Goal: Task Accomplishment & Management: Use online tool/utility

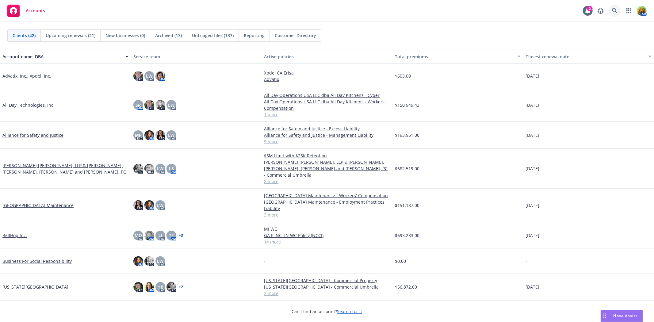
click at [324, 9] on icon at bounding box center [615, 11] width 6 height 6
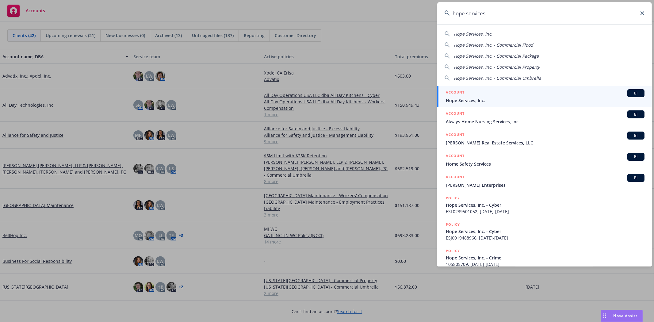
type input "hope services"
click at [324, 96] on div "ACCOUNT BI" at bounding box center [545, 93] width 199 height 8
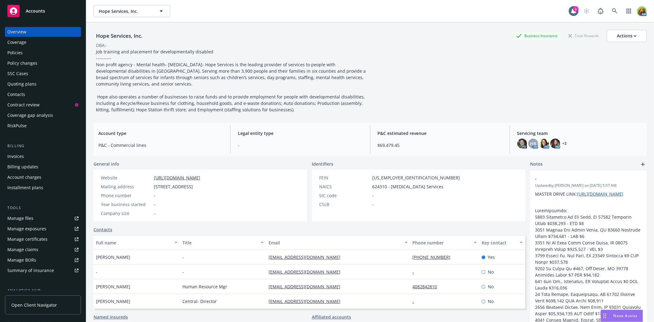
click at [41, 54] on div "Policies" at bounding box center [42, 53] width 71 height 10
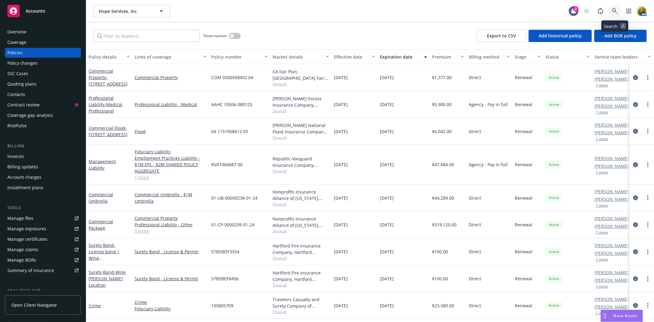
click at [324, 10] on link at bounding box center [615, 11] width 12 height 12
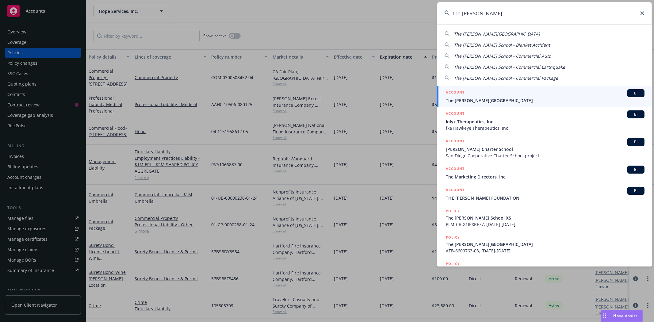
type input "the harker"
click at [324, 101] on span "The [PERSON_NAME][GEOGRAPHIC_DATA]" at bounding box center [545, 100] width 199 height 6
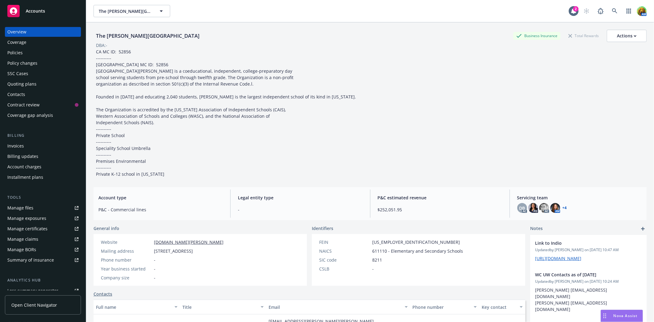
click at [32, 51] on div "Policies" at bounding box center [42, 53] width 71 height 10
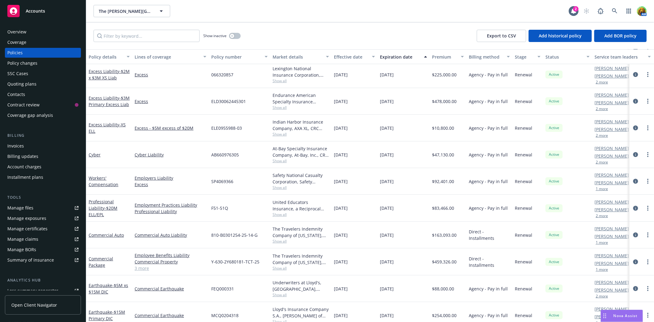
scroll to position [34, 0]
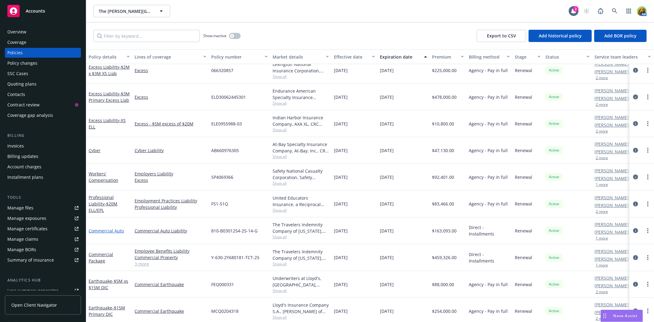
click at [108, 146] on link "Commercial Auto" at bounding box center [106, 231] width 35 height 6
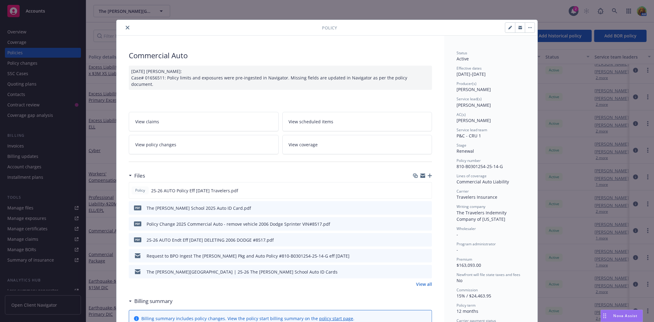
click at [211, 140] on link "View policy changes" at bounding box center [204, 144] width 150 height 19
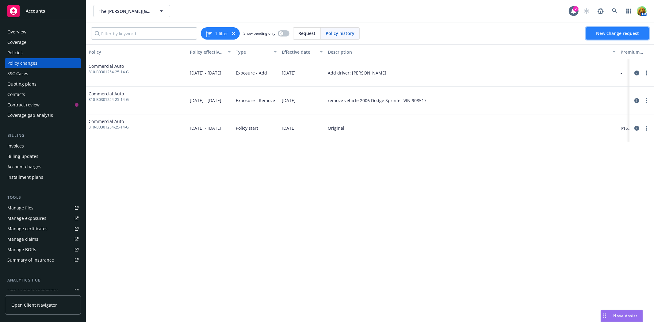
click at [324, 33] on span "New change request" at bounding box center [617, 33] width 43 height 6
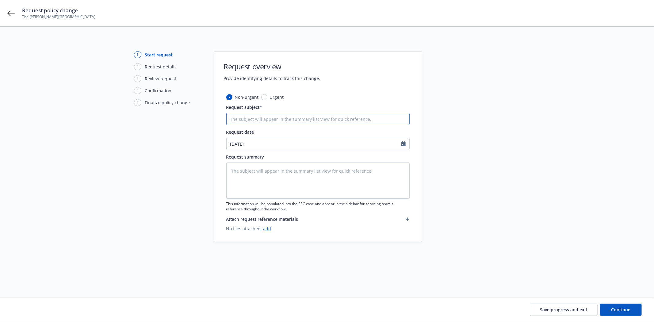
click at [313, 118] on input "Request subject*" at bounding box center [317, 119] width 183 height 12
type textarea "x"
type input "A"
type textarea "x"
type input "As"
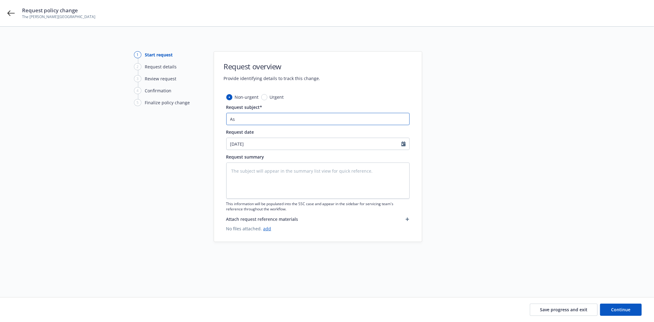
type textarea "x"
type input "A"
type textarea "x"
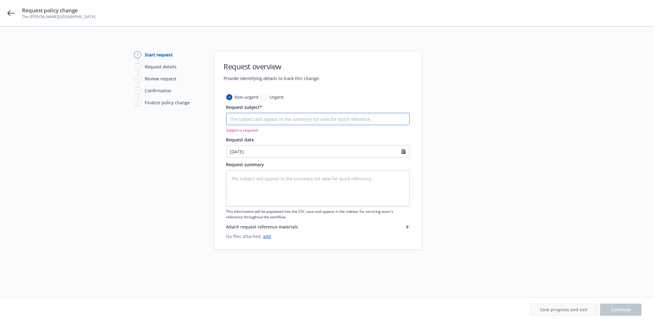
type textarea "x"
type input "d"
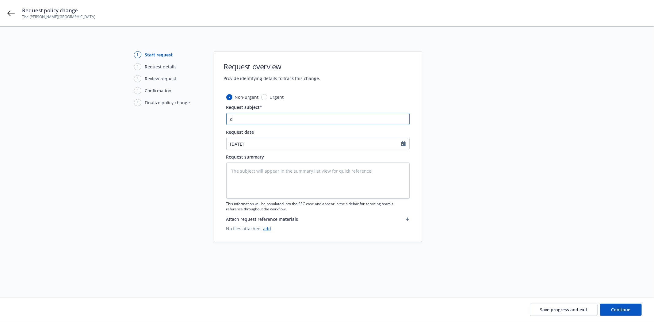
type textarea "x"
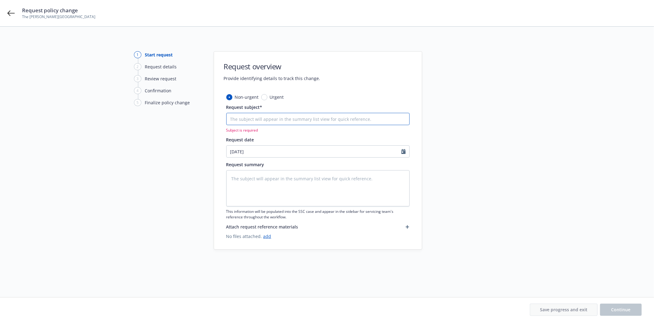
type textarea "x"
type input "A"
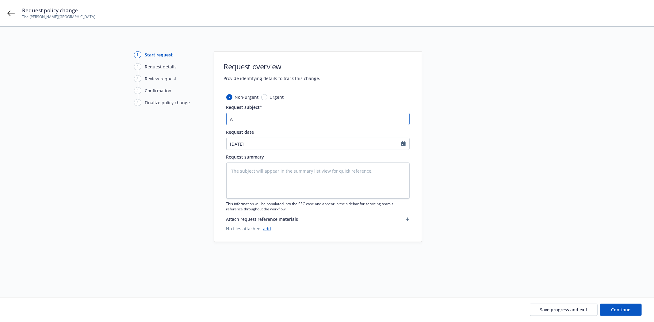
type textarea "x"
type input "Ad"
type textarea "x"
type input "Add"
type textarea "x"
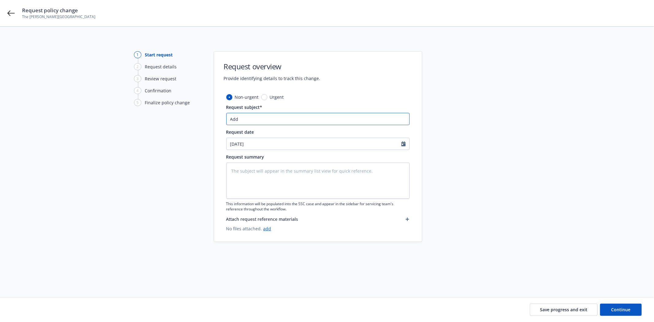
type input "Add D"
type textarea "x"
type input "Add Dr"
type textarea "x"
type input "Add Dri"
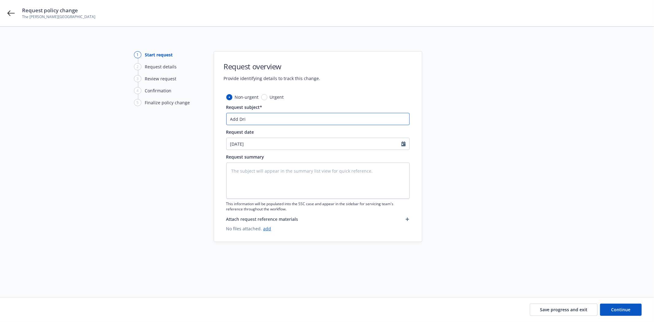
type textarea "x"
type input "Add Driv"
type textarea "x"
type input "Add Drive"
type textarea "x"
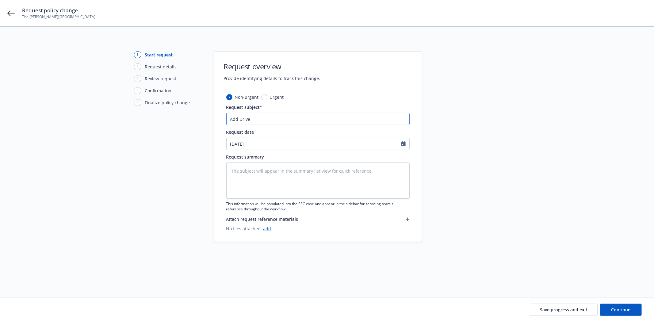
type input "Add Driver"
type textarea "x"
type input "Add Drivers"
type textarea "x"
type input "Add Drivers"
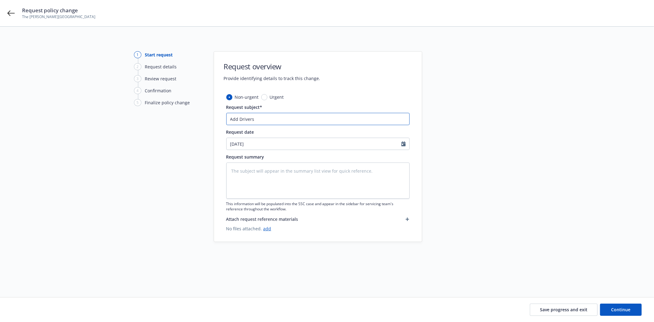
click at [304, 124] on input "Add Drivers" at bounding box center [317, 119] width 183 height 12
paste input "Jorge Chen and Travis Cochran"
type textarea "x"
type input "Add Drivers Jorge Chen and Travis Cochran"
click at [298, 135] on div "Request date" at bounding box center [317, 132] width 183 height 6
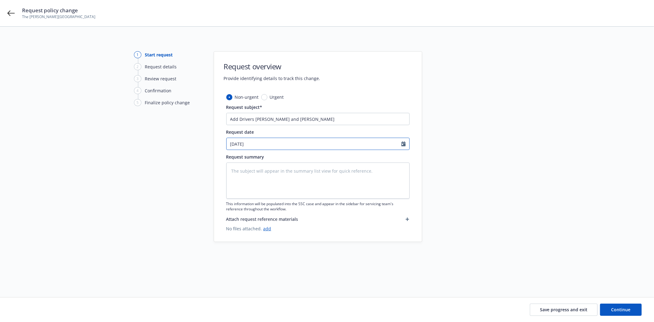
select select "8"
click at [285, 141] on input "[DATE]" at bounding box center [314, 144] width 175 height 12
click at [262, 146] on span "13" at bounding box center [264, 198] width 9 height 8
type textarea "x"
type input "08/13/2025"
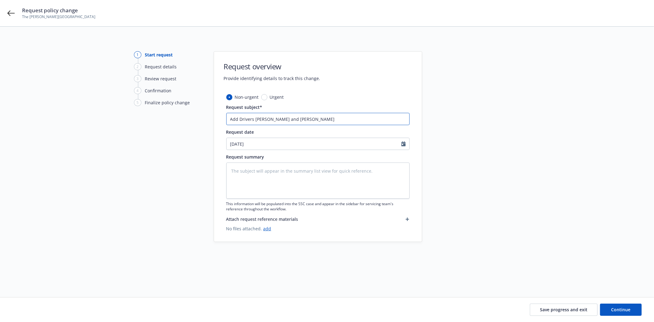
drag, startPoint x: 318, startPoint y: 119, endPoint x: 231, endPoint y: 121, distance: 86.8
click at [231, 121] on input "Add Drivers Jorge Chen and Travis Cochran" at bounding box center [317, 119] width 183 height 12
click at [252, 146] on textarea at bounding box center [317, 181] width 183 height 36
paste textarea "Add Drivers Jorge Chen and Travis Cochran"
type textarea "x"
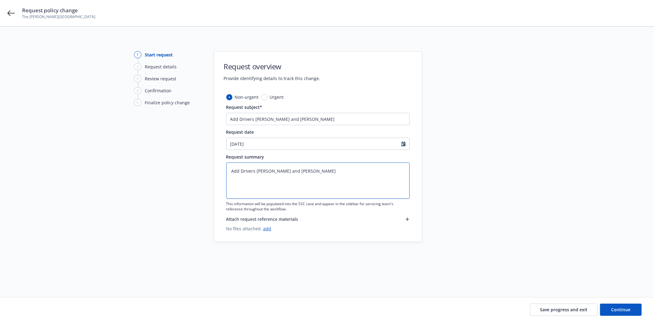
type textarea "Add Drivers Jorge Chen and Travis Cochran"
drag, startPoint x: 549, startPoint y: 302, endPoint x: 550, endPoint y: 305, distance: 3.8
click at [324, 146] on div "Save progress and exit Continue" at bounding box center [327, 310] width 654 height 25
click at [324, 146] on button "Save progress and exit" at bounding box center [564, 310] width 68 height 12
type textarea "x"
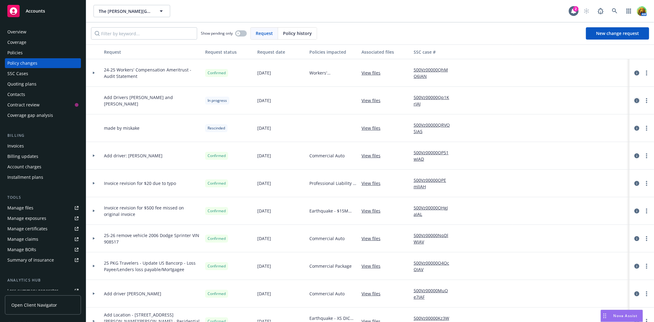
click at [324, 102] on icon "circleInformation" at bounding box center [637, 100] width 5 height 5
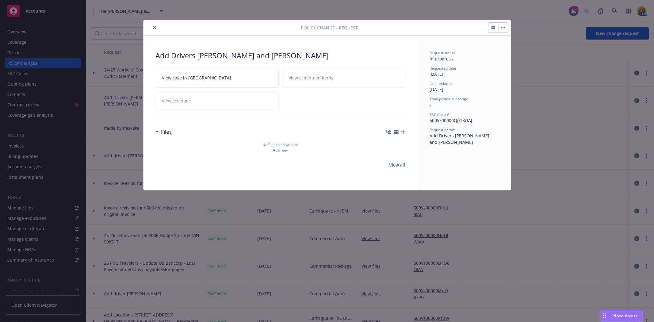
click at [324, 28] on icon "button" at bounding box center [494, 28] width 4 height 2
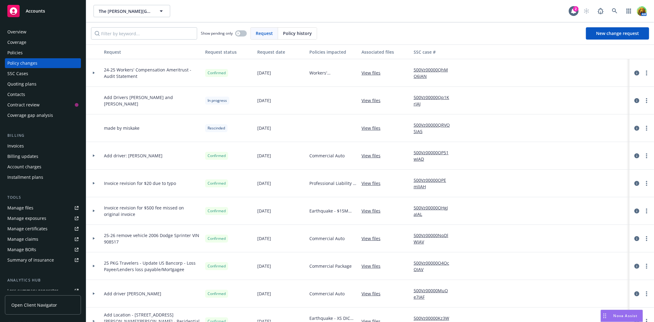
click at [324, 102] on link "View files" at bounding box center [374, 100] width 24 height 6
click at [324, 97] on link "500Vz00000Qp1KrIAJ" at bounding box center [434, 100] width 41 height 13
click at [324, 11] on icon at bounding box center [614, 10] width 5 height 5
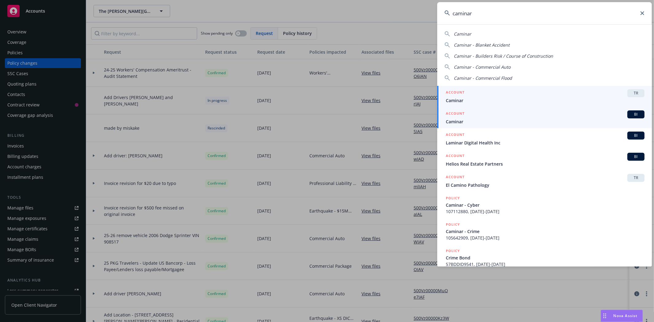
type input "caminar"
click at [324, 124] on span "Caminar" at bounding box center [545, 121] width 199 height 6
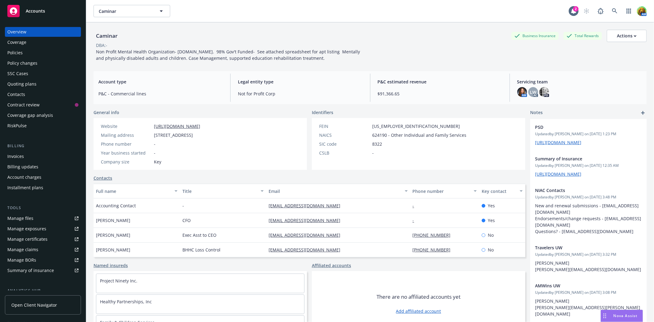
click at [17, 146] on div "Invoices" at bounding box center [15, 157] width 17 height 10
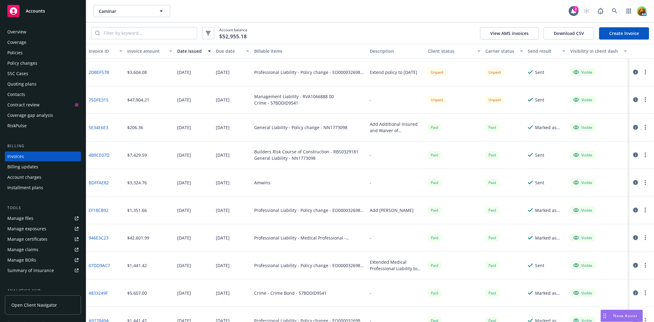
click at [324, 71] on icon "button" at bounding box center [635, 72] width 5 height 5
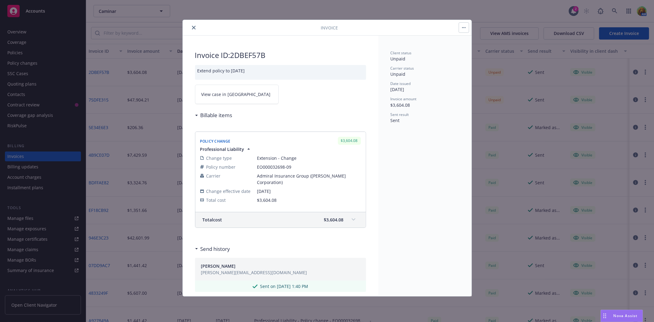
click at [193, 29] on icon "close" at bounding box center [194, 28] width 4 height 4
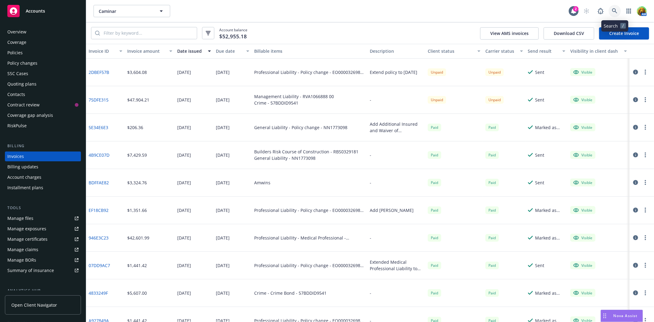
click at [324, 10] on icon at bounding box center [615, 11] width 6 height 6
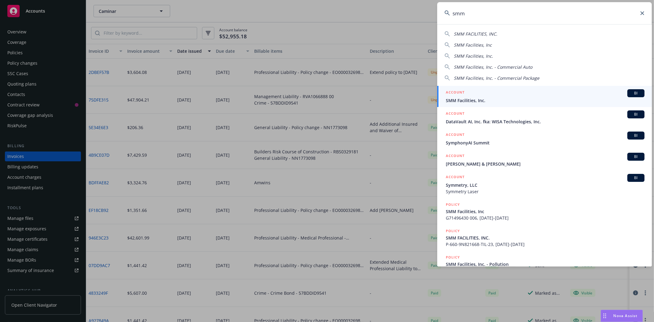
type input "smm"
click at [324, 100] on span "SMM Facilities, Inc." at bounding box center [545, 100] width 199 height 6
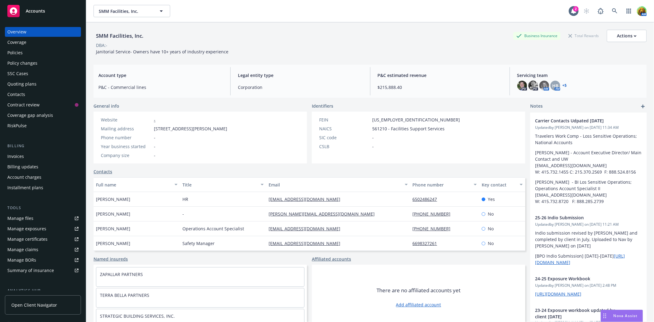
click at [21, 56] on div "Policies" at bounding box center [14, 53] width 15 height 10
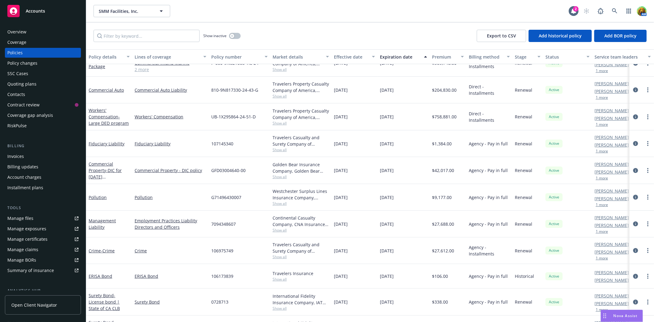
scroll to position [68, 0]
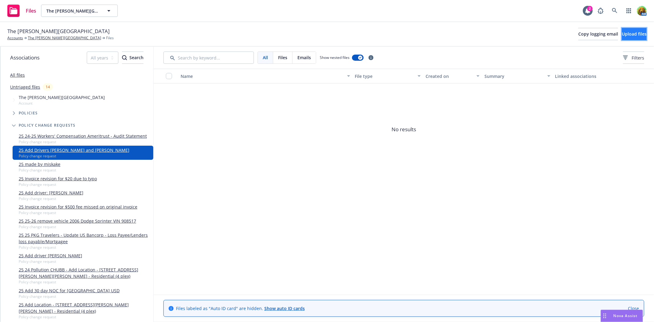
click at [622, 35] on button "Upload files" at bounding box center [634, 34] width 25 height 12
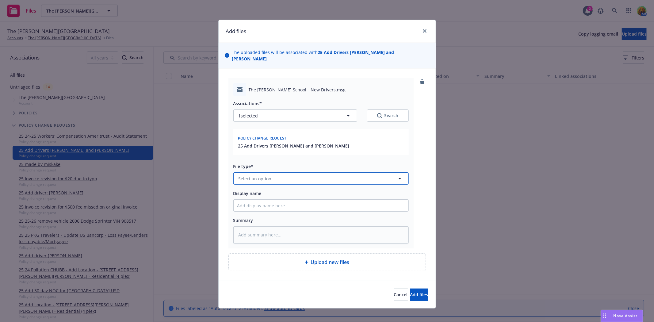
click at [343, 173] on button "Select an option" at bounding box center [320, 178] width 175 height 12
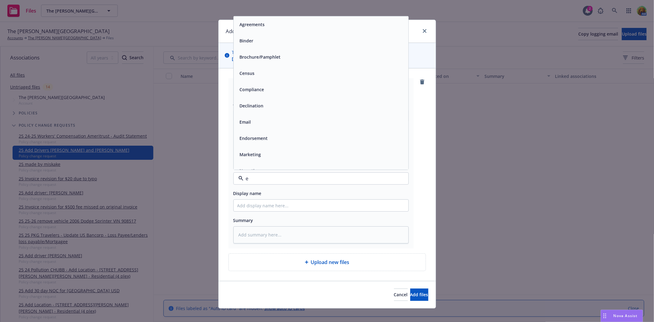
type input "em"
click at [318, 36] on div "Email" at bounding box center [320, 40] width 167 height 9
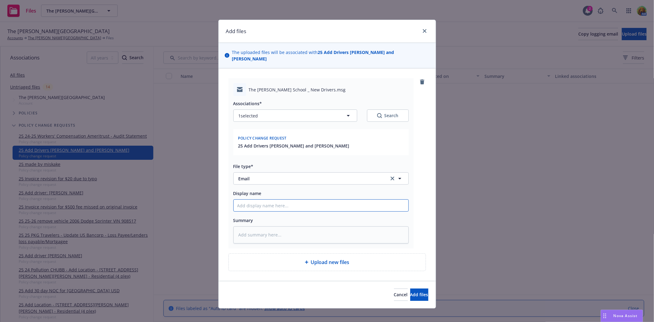
click at [311, 200] on input "Display name" at bounding box center [321, 206] width 175 height 12
type textarea "x"
type input "e"
type textarea "x"
type input "em"
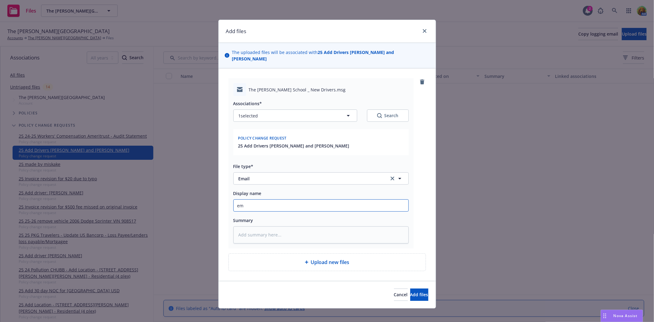
type textarea "x"
type input "ema"
type textarea "x"
type input "emai"
type textarea "x"
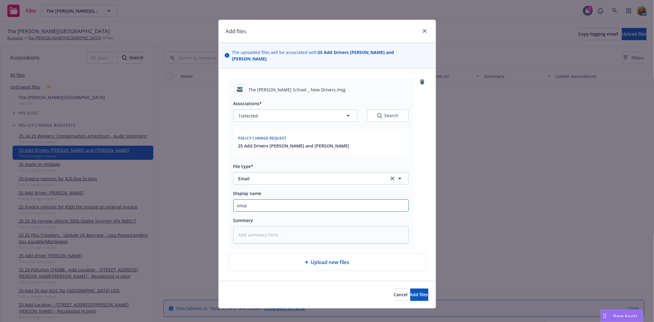
type input "email"
type textarea "x"
type input "email f"
type textarea "x"
type input "email fro"
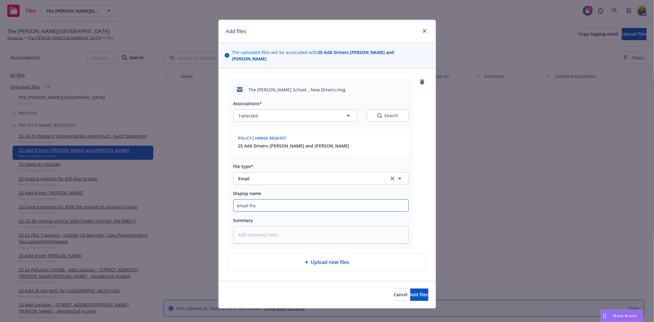
type textarea "x"
type input "email fro"
type textarea "x"
type input "email fro"
type textarea "x"
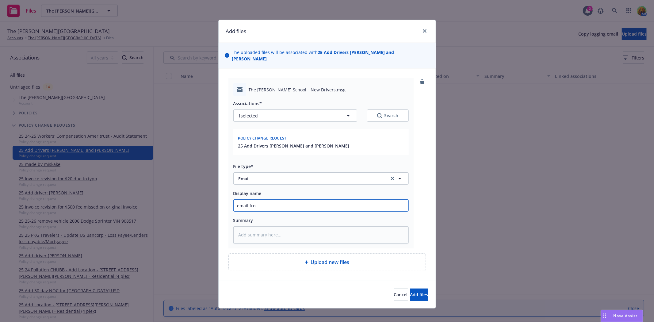
type input "email from"
type textarea "x"
type input "email from"
type textarea "x"
type input "email from i"
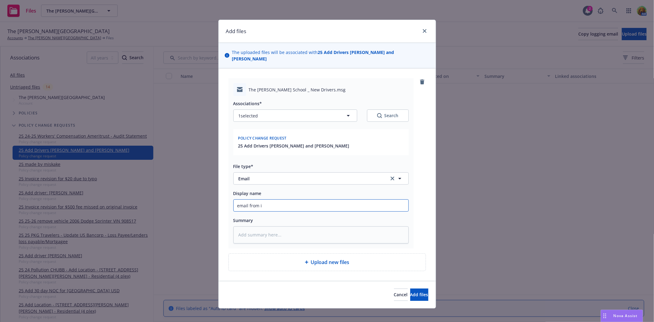
type textarea "x"
type input "email from in"
type textarea "x"
type input "email from ins"
type textarea "x"
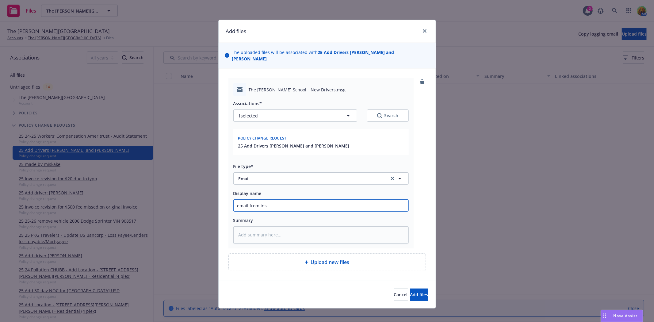
type input "email from insu"
type textarea "x"
type input "email from insur"
type textarea "x"
type input "email from insure"
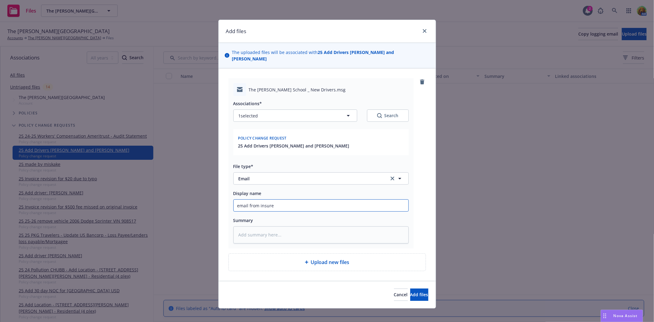
type textarea "x"
type input "email from insured"
type textarea "x"
type input "email from insured"
type textarea "x"
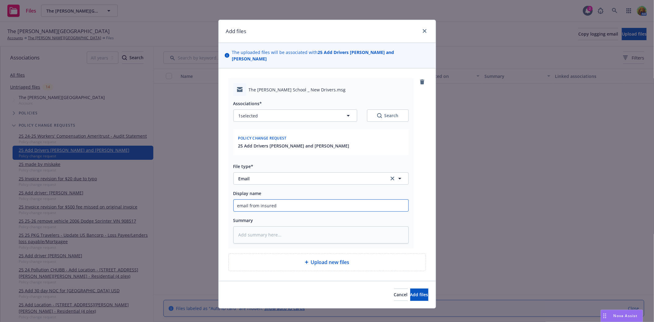
type input "email from insured a"
type textarea "x"
type input "email from insured ad"
type textarea "x"
type input "email from insured add"
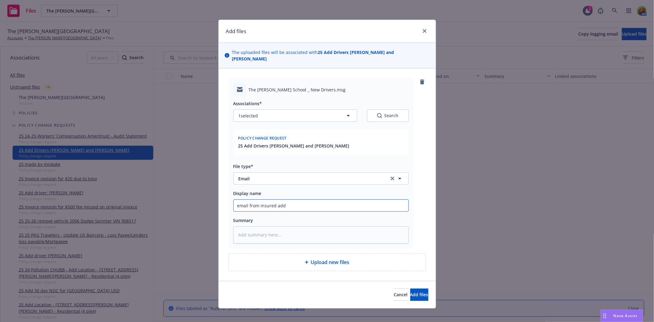
type textarea "x"
type input "email from insured add"
type textarea "x"
type input "email from insured add d"
type textarea "x"
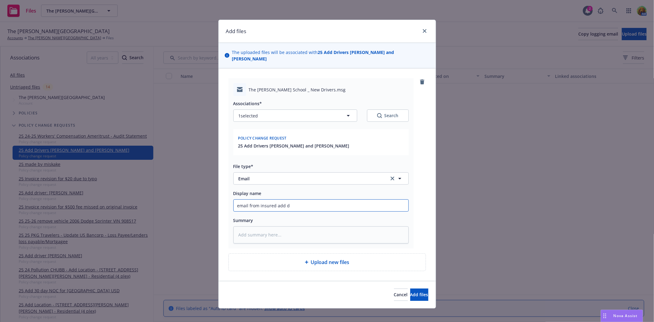
type input "email from insured add dr"
type textarea "x"
type input "email from insured add dri"
type textarea "x"
type input "email from insured add driv"
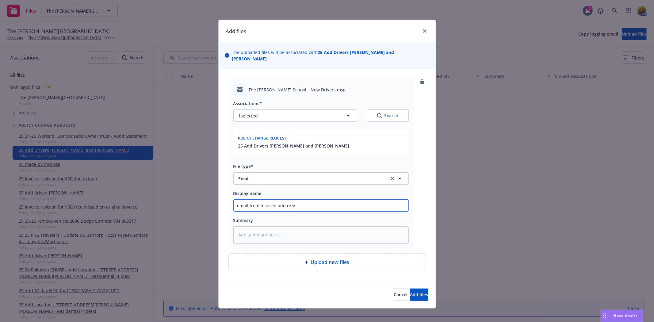
type textarea "x"
type input "email from insured add drive"
type textarea "x"
type input "email from insured add driver"
type textarea "x"
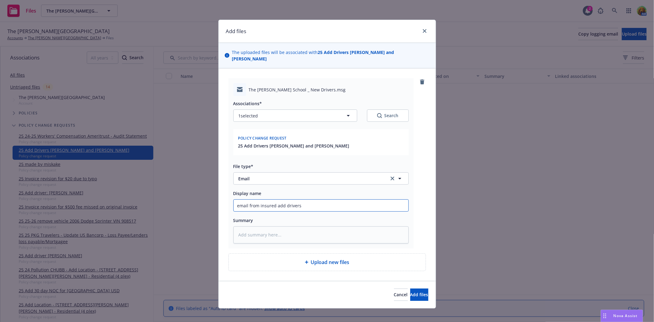
type input "email from insured add drivers"
paste input "[EMAIL_ADDRESS][DOMAIN_NAME]"
type textarea "x"
type input "email from insured add drivers [EMAIL_ADDRESS][DOMAIN_NAME]"
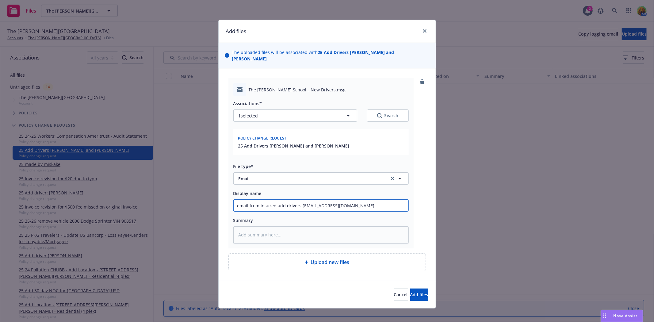
drag, startPoint x: 273, startPoint y: 201, endPoint x: 455, endPoint y: 208, distance: 181.4
click at [455, 208] on div "Add files The uploaded files will be associated with 25 Add Drivers [PERSON_NAM…" at bounding box center [327, 161] width 654 height 322
type textarea "x"
type input "email from insured add drivers"
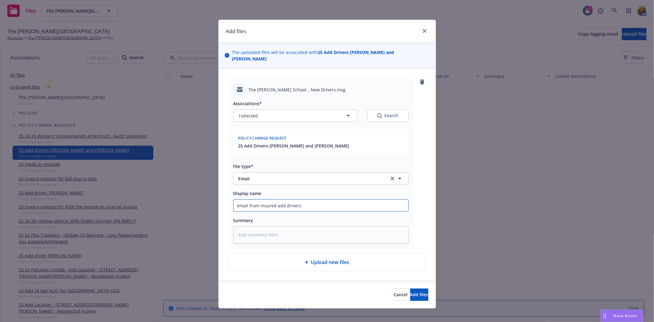
click at [320, 201] on input "email from insured add drivers" at bounding box center [321, 206] width 175 height 12
paste input "[PERSON_NAME] will be a coach at [PERSON_NAME] and [PERSON_NAME]"
type textarea "x"
type input "email from insured add drivers [PERSON_NAME] will be a coach at [PERSON_NAME] a…"
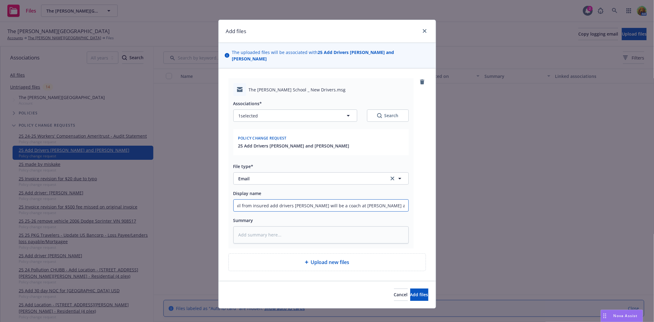
drag, startPoint x: 314, startPoint y: 200, endPoint x: 366, endPoint y: 197, distance: 51.6
click at [366, 200] on input "email from insured add drivers [PERSON_NAME] will be a coach at [PERSON_NAME] a…" at bounding box center [321, 206] width 175 height 12
type textarea "x"
type input "email from insured add drivers [PERSON_NAME] [PERSON_NAME]"
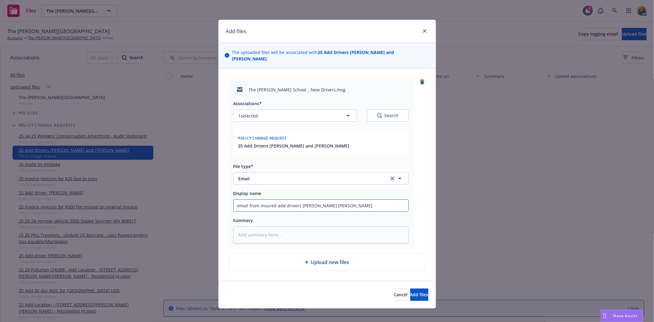
type textarea "x"
type input "email from insured add drivers [PERSON_NAME] and [PERSON_NAME]"
click at [410, 289] on button "Add files" at bounding box center [419, 295] width 18 height 12
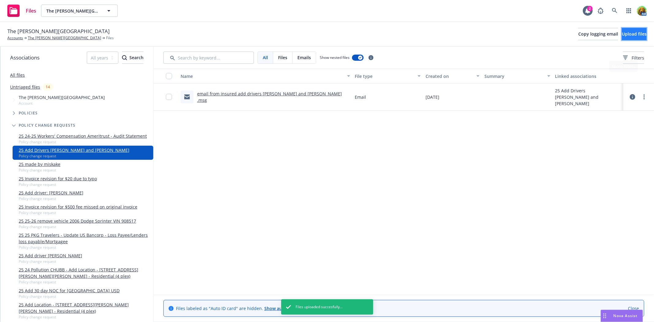
click at [625, 37] on button "Upload files" at bounding box center [634, 34] width 25 height 12
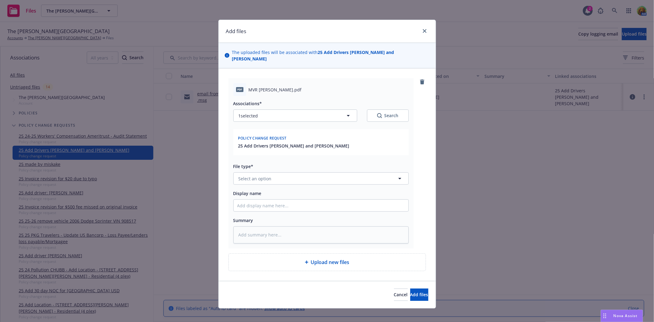
type textarea "x"
click at [325, 173] on button "Select an option" at bounding box center [320, 178] width 175 height 12
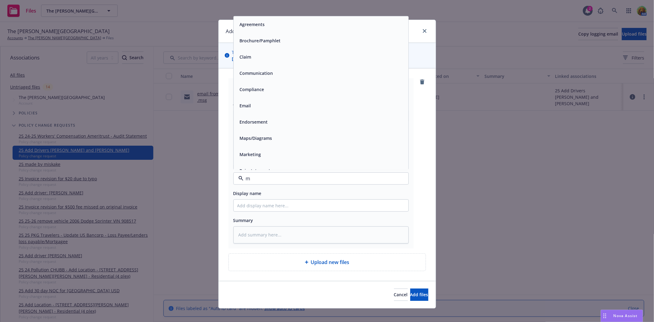
type input "mc"
type textarea "x"
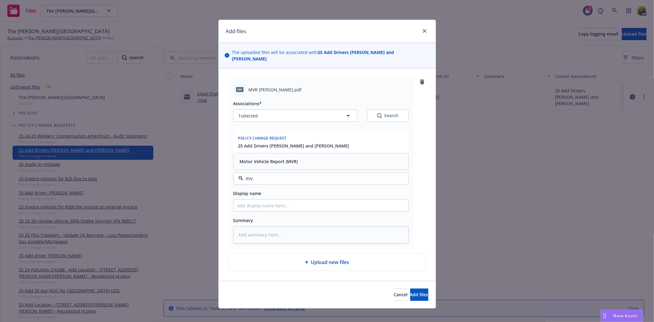
type input "mvr"
click at [315, 157] on div "Motor Vehicle Report (MVR)" at bounding box center [320, 161] width 167 height 9
type textarea "x"
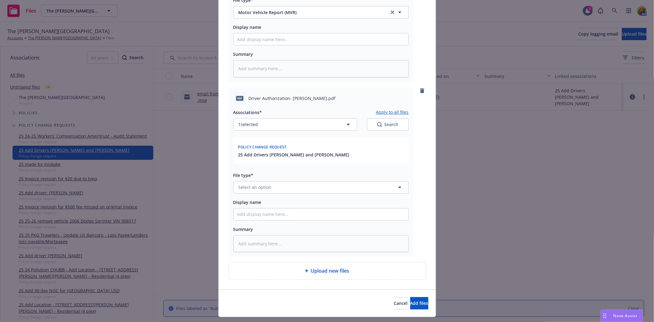
scroll to position [170, 0]
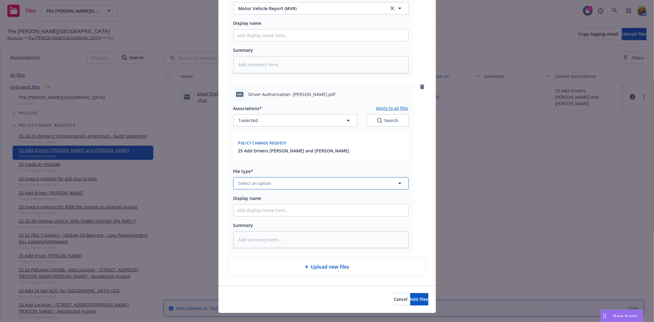
click at [284, 177] on button "Select an option" at bounding box center [320, 183] width 175 height 12
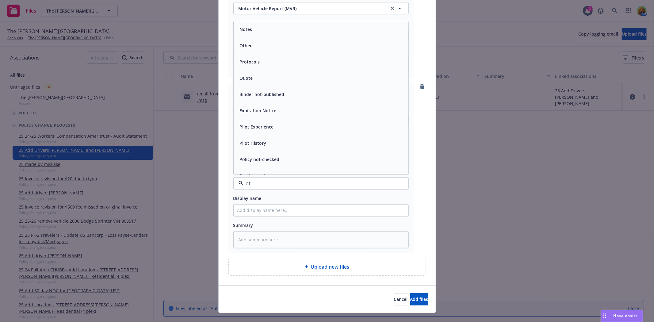
type input "oth"
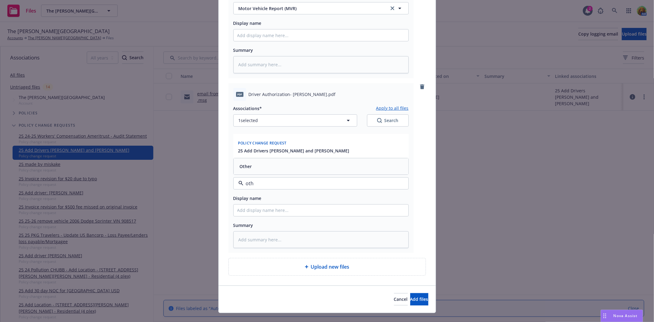
click at [272, 163] on div "Other" at bounding box center [320, 166] width 167 height 9
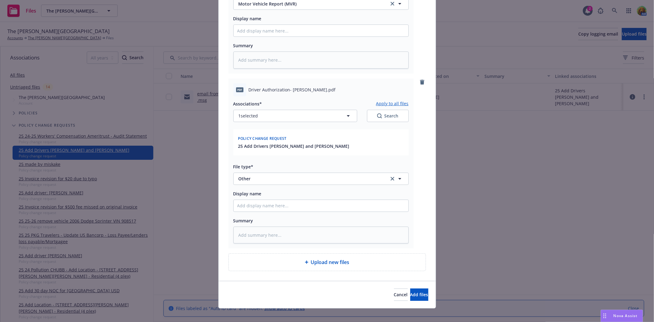
scroll to position [175, 0]
type textarea "x"
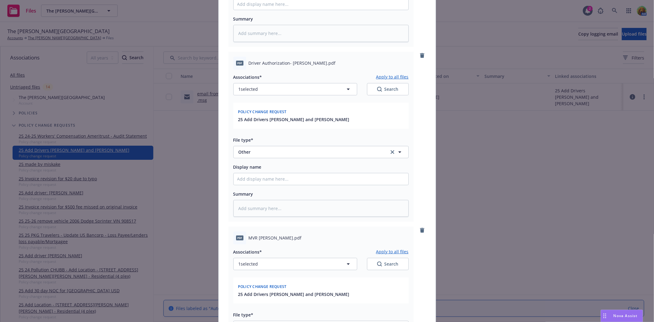
scroll to position [278, 0]
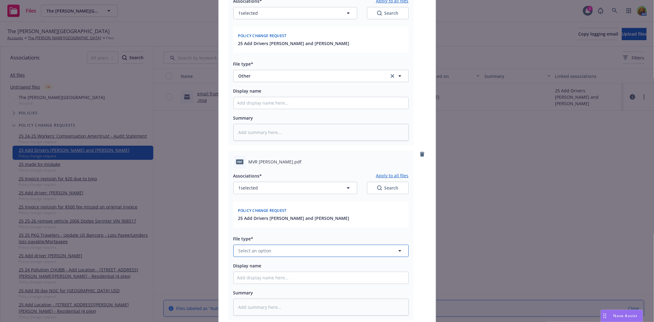
click at [291, 245] on button "Select an option" at bounding box center [320, 251] width 175 height 12
type input "mvr"
click at [292, 235] on div "Motor Vehicle Report (MVR)" at bounding box center [321, 234] width 175 height 16
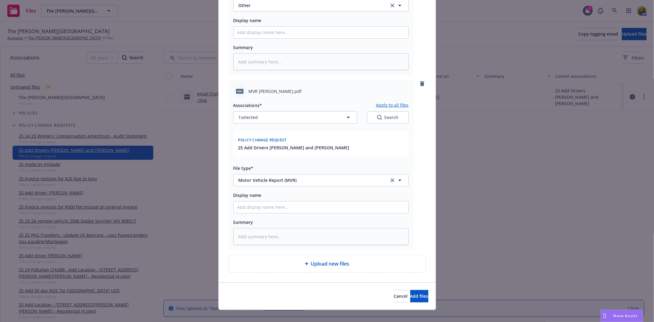
scroll to position [351, 0]
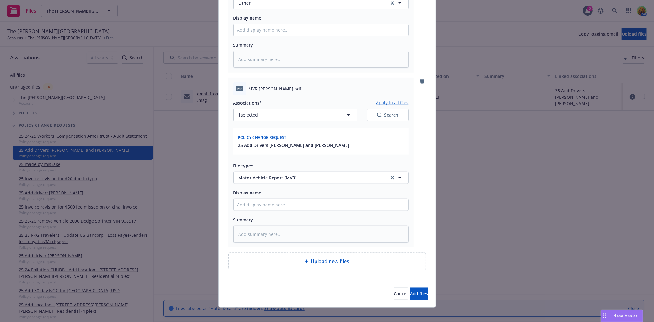
type textarea "x"
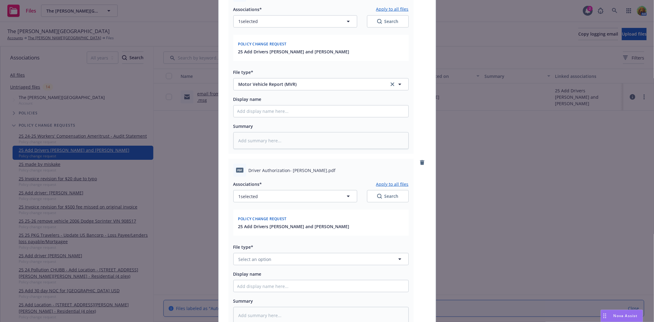
scroll to position [453, 0]
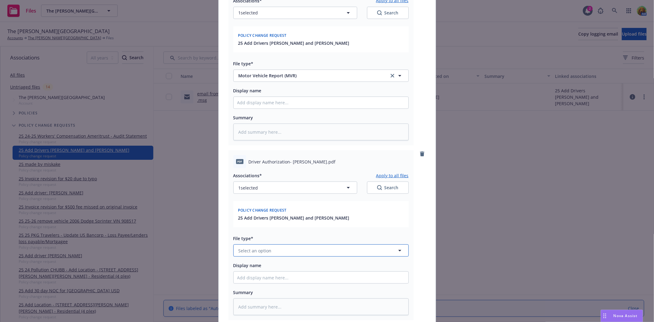
click at [333, 250] on button "Select an option" at bounding box center [320, 250] width 175 height 12
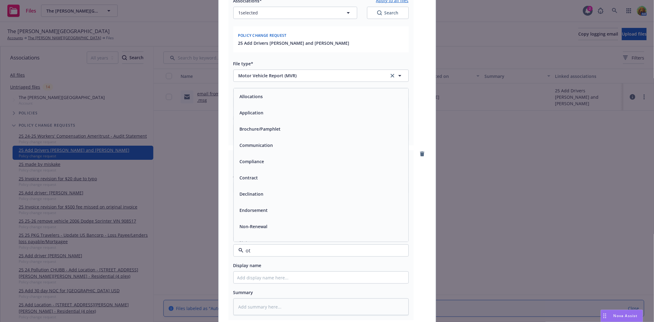
type input "oth"
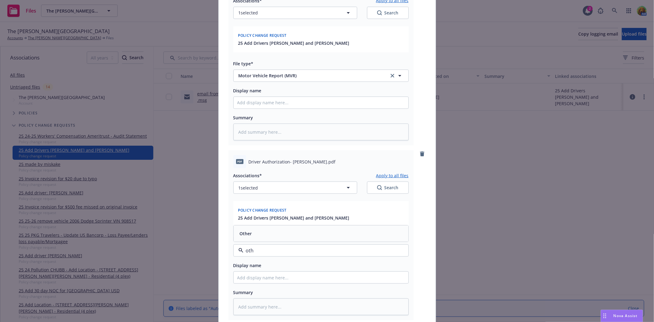
click at [274, 231] on div "Other" at bounding box center [320, 233] width 167 height 9
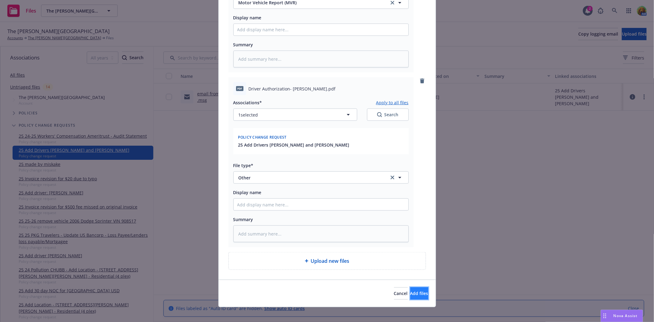
click at [410, 290] on span "Add files" at bounding box center [419, 293] width 18 height 6
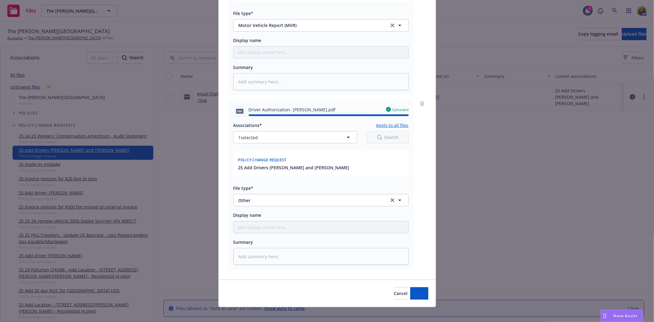
type textarea "x"
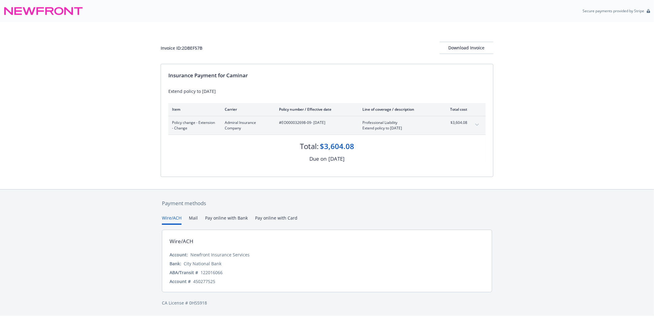
click at [479, 125] on icon "expand content" at bounding box center [477, 125] width 4 height 2
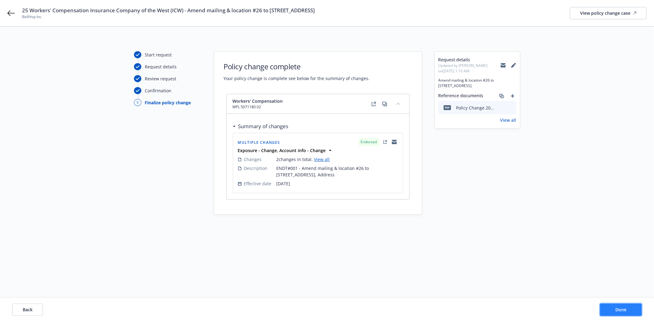
click at [622, 307] on span "Done" at bounding box center [621, 310] width 11 height 6
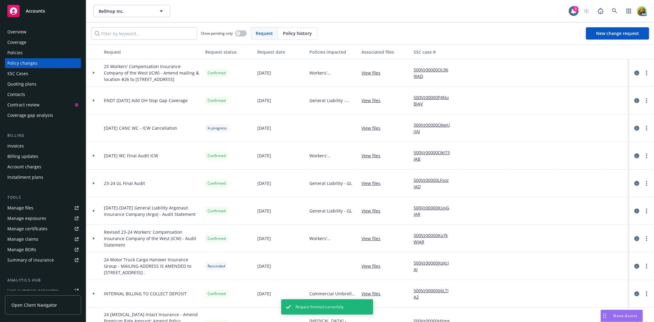
click at [376, 126] on link "View files" at bounding box center [374, 128] width 24 height 6
click at [424, 125] on link "500Vz00000OkwUjIAJ" at bounding box center [434, 128] width 41 height 13
